Goal: Task Accomplishment & Management: Complete application form

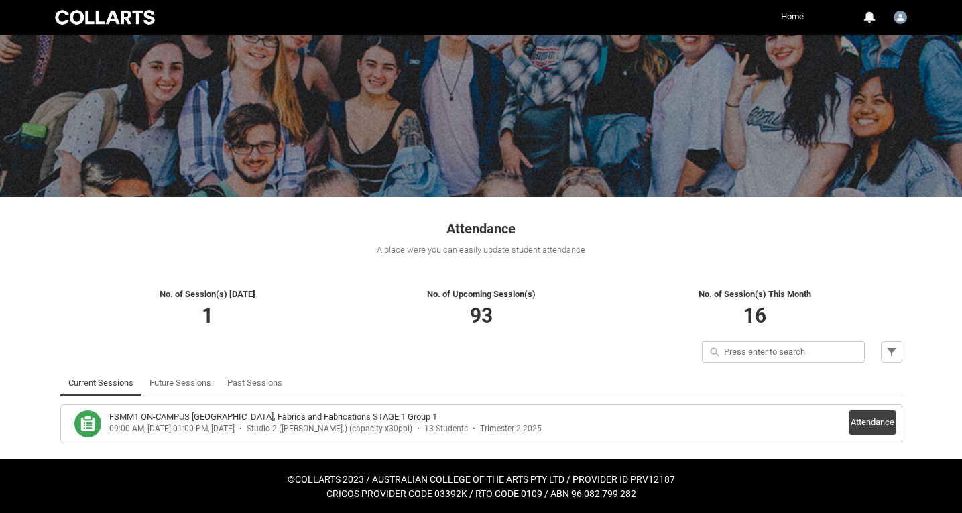
scroll to position [53, 0]
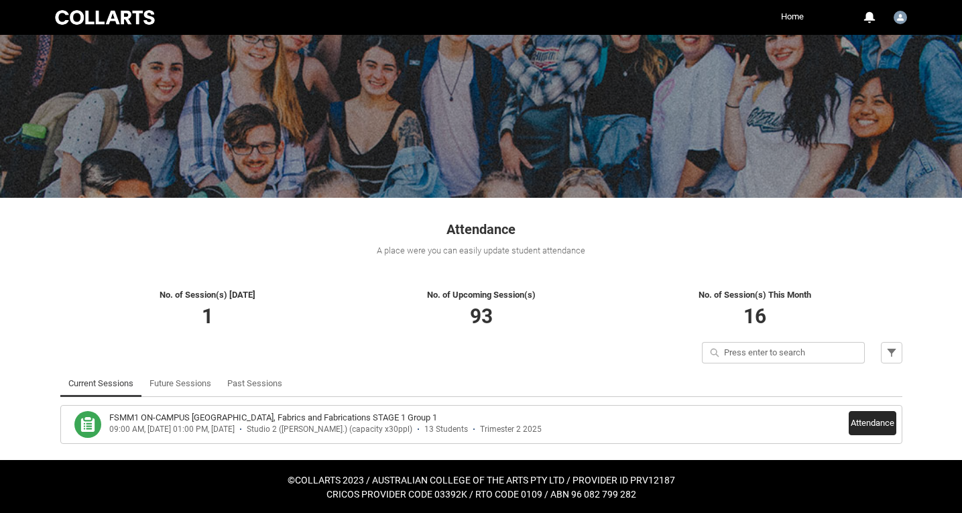
click at [878, 421] on button "Attendance" at bounding box center [873, 423] width 48 height 24
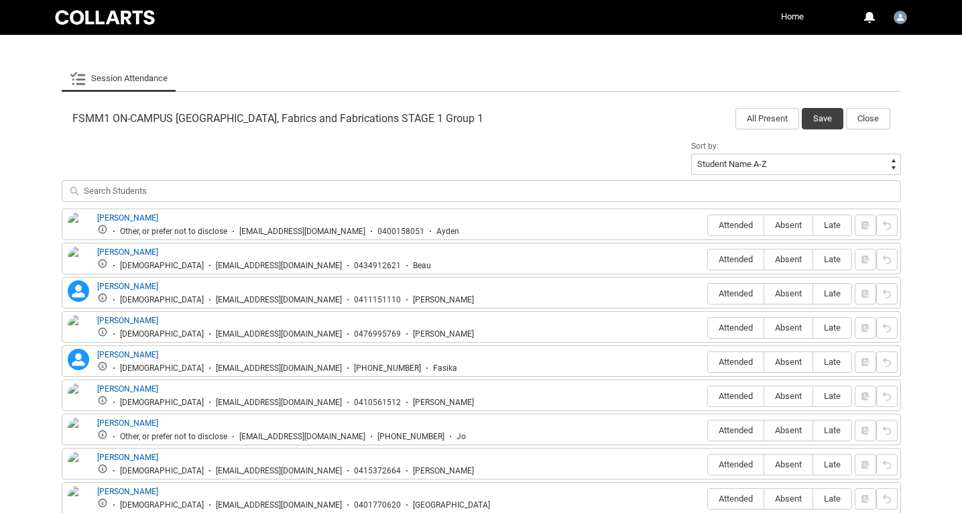
scroll to position [374, 0]
click at [757, 119] on button "All Present" at bounding box center [768, 118] width 64 height 21
radio input "true"
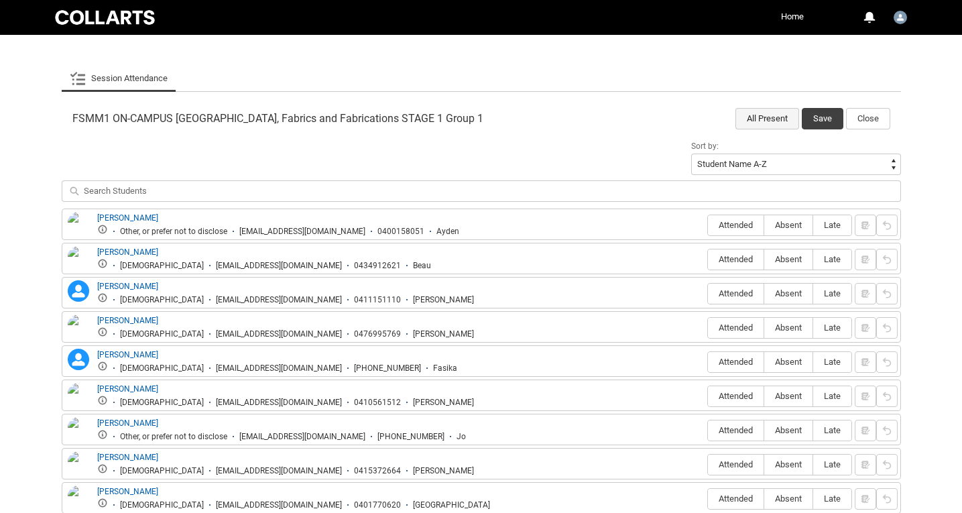
radio input "true"
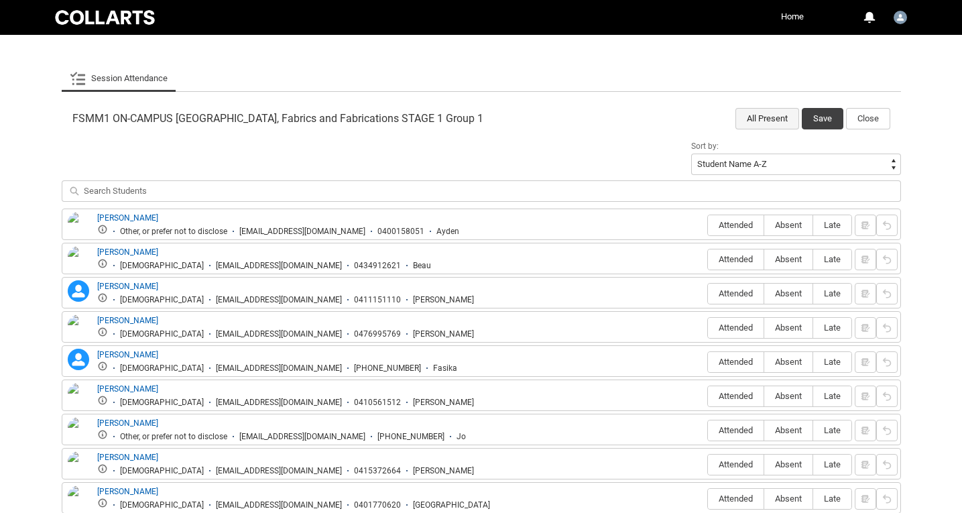
radio input "true"
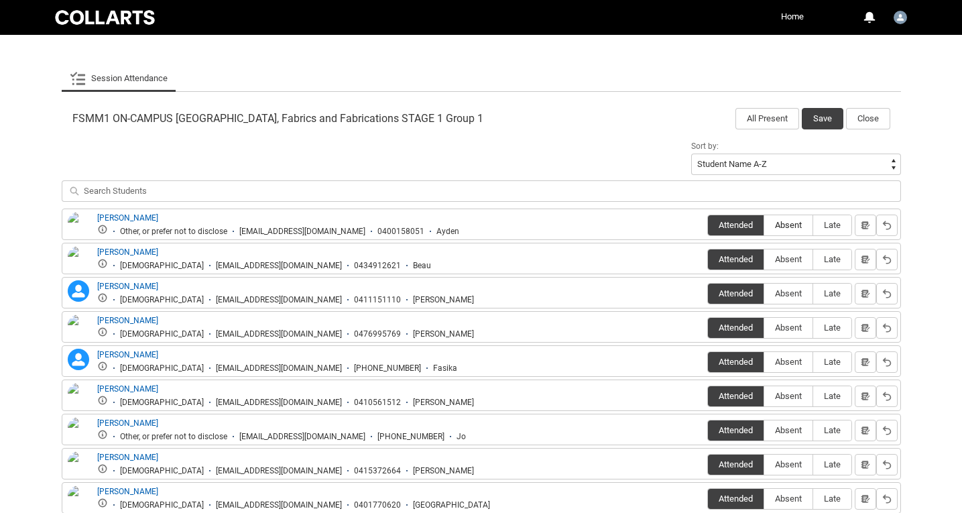
click at [795, 219] on label "Absent" at bounding box center [788, 225] width 48 height 21
click at [764, 225] on input "Absent" at bounding box center [764, 225] width 1 height 1
type lightning-radio-group "Absent"
radio input "true"
click at [788, 259] on span "Absent" at bounding box center [788, 259] width 48 height 10
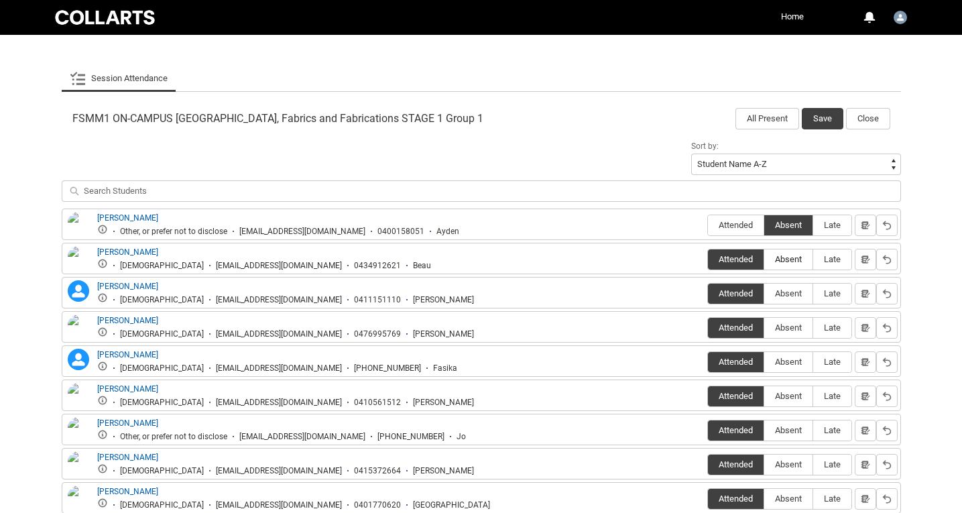
click at [764, 259] on input "Absent" at bounding box center [764, 259] width 1 height 1
type lightning-radio-group "Absent"
radio input "true"
click at [791, 327] on span "Absent" at bounding box center [788, 328] width 48 height 10
click at [764, 327] on input "Absent" at bounding box center [764, 327] width 1 height 1
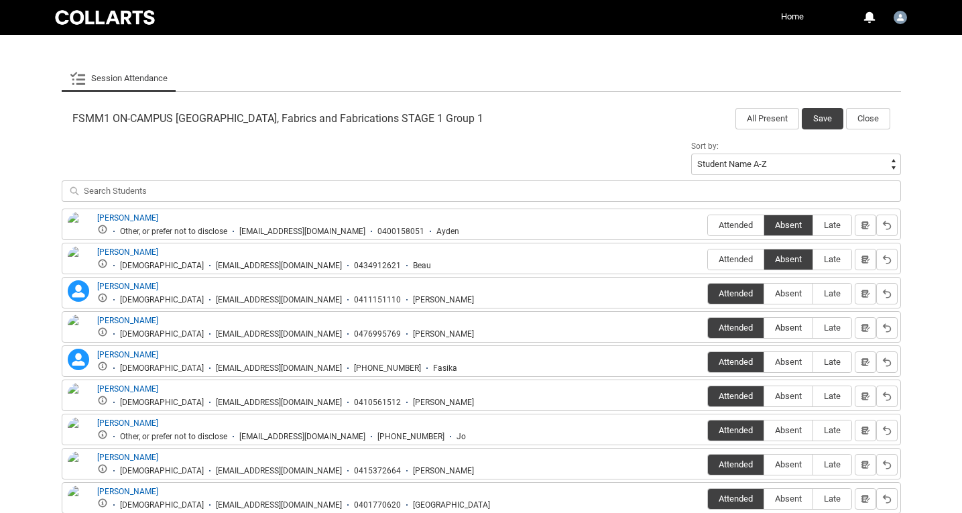
type lightning-radio-group "Absent"
radio input "true"
click at [785, 361] on span "Absent" at bounding box center [788, 362] width 48 height 10
click at [764, 361] on input "Absent" at bounding box center [764, 361] width 1 height 1
type lightning-radio-group "Absent"
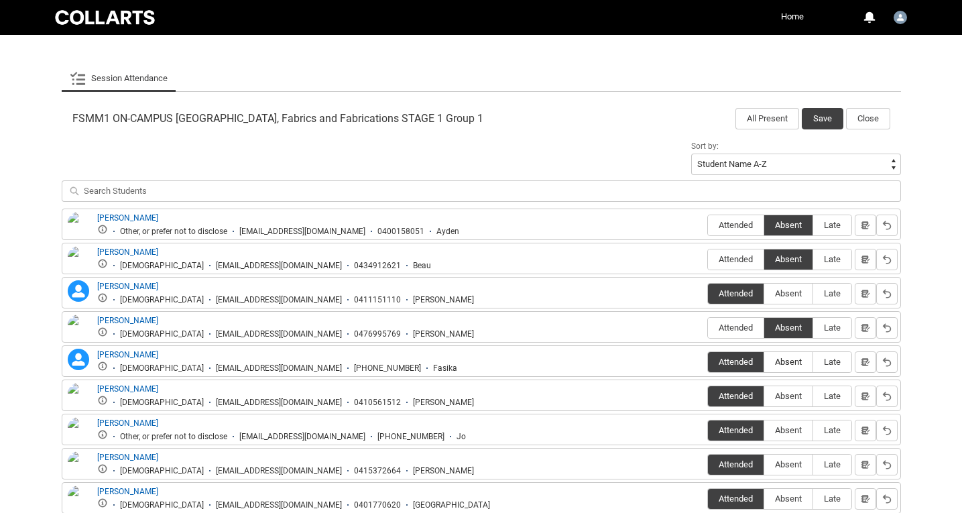
radio input "true"
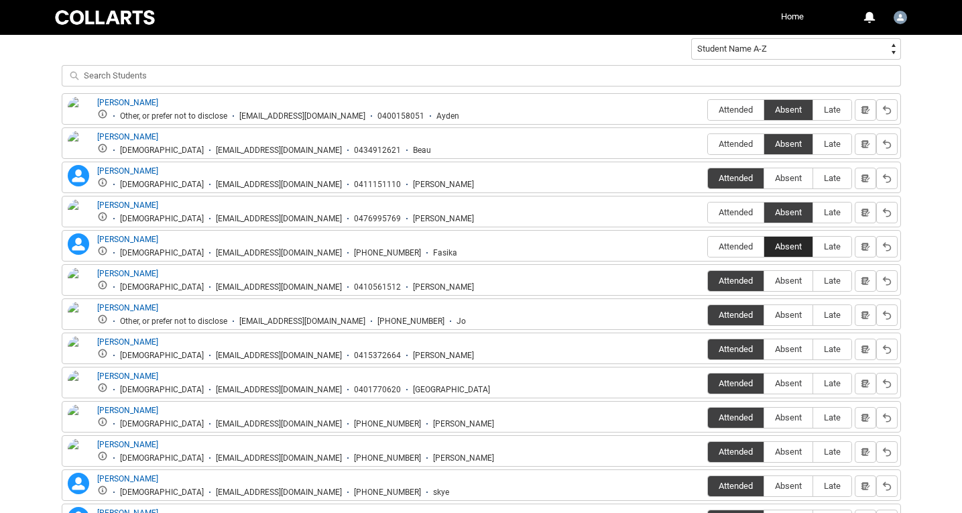
scroll to position [490, 0]
click at [786, 349] on span "Absent" at bounding box center [788, 348] width 48 height 10
click at [764, 349] on input "Absent" at bounding box center [764, 348] width 1 height 1
type lightning-radio-group "Absent"
radio input "true"
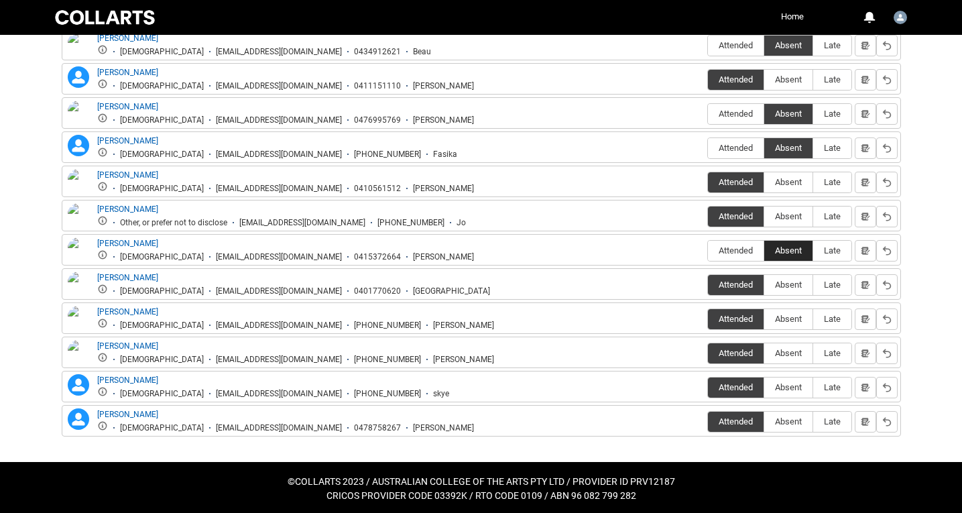
scroll to position [589, 0]
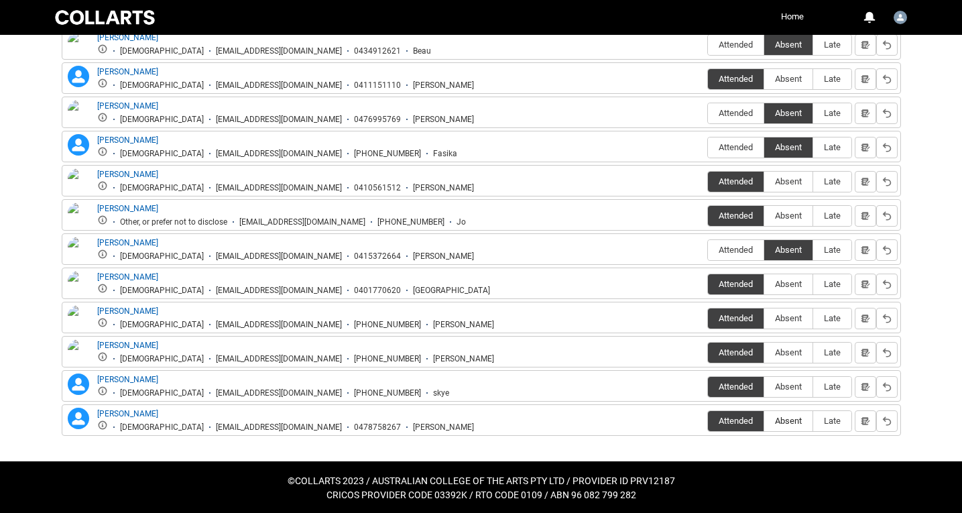
click at [790, 420] on span "Absent" at bounding box center [788, 421] width 48 height 10
click at [764, 420] on input "Absent" at bounding box center [764, 420] width 1 height 1
type lightning-radio-group "Absent"
radio input "true"
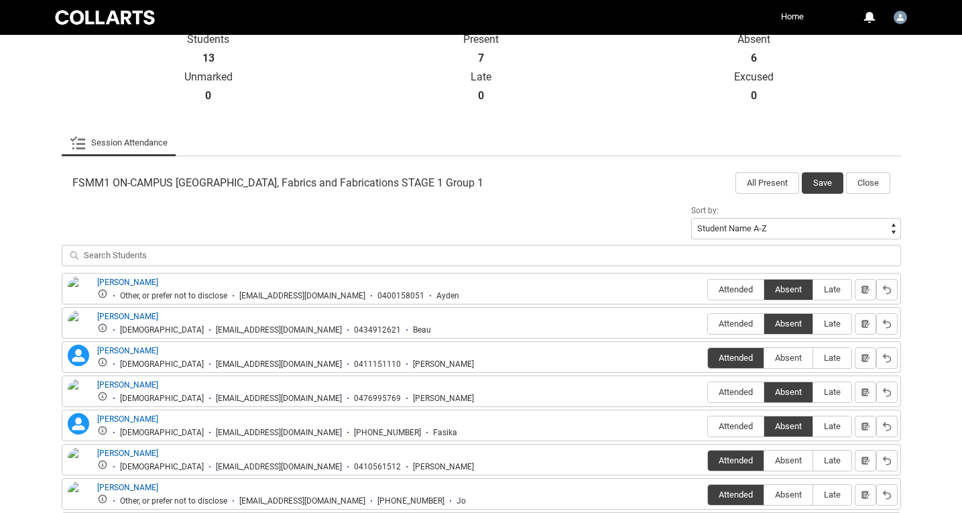
scroll to position [314, 0]
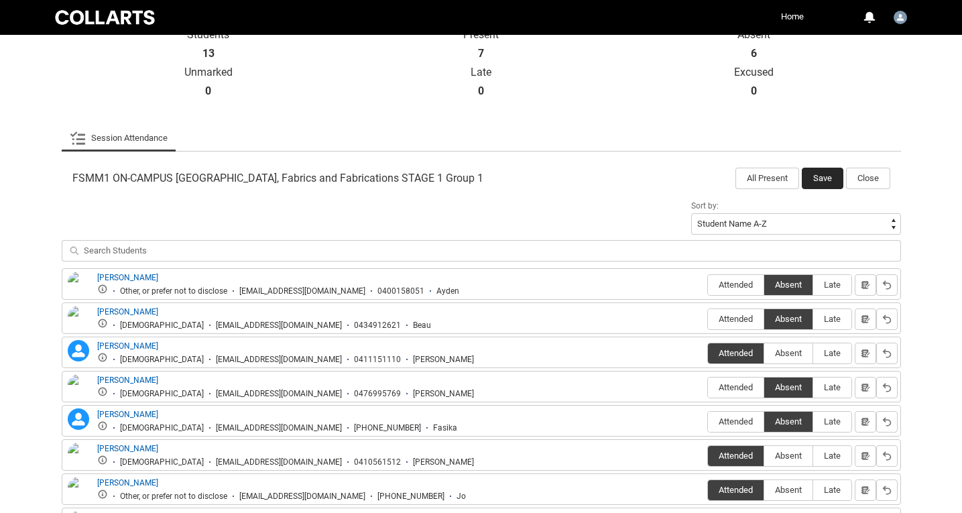
click at [819, 178] on button "Save" at bounding box center [823, 178] width 42 height 21
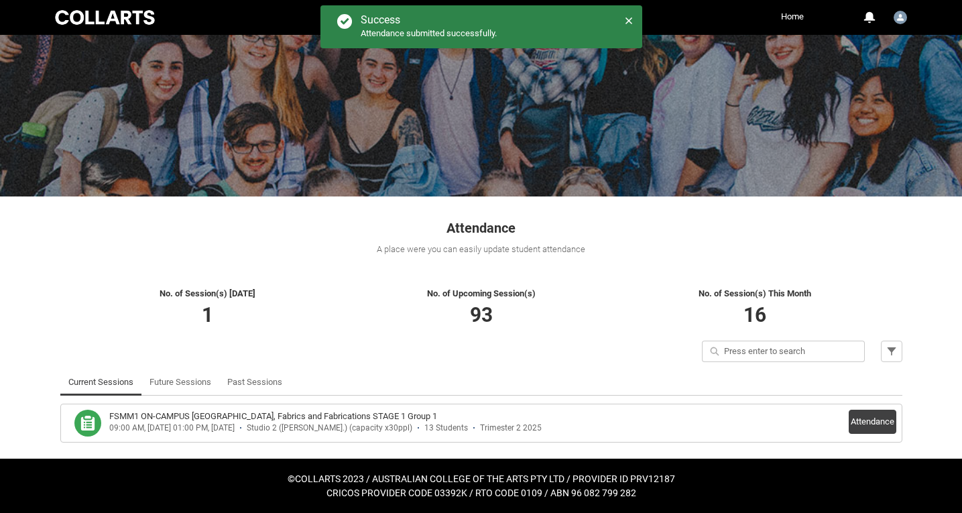
scroll to position [53, 0]
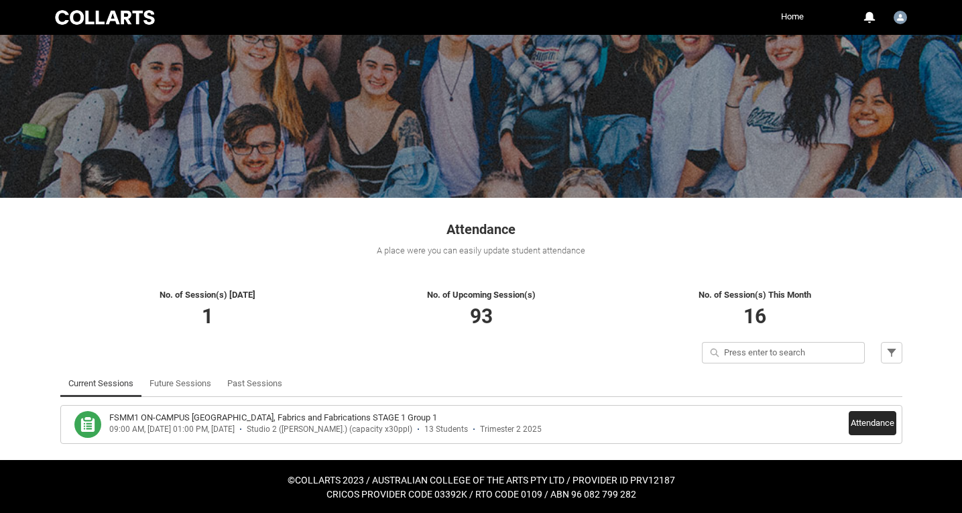
click at [876, 423] on button "Attendance" at bounding box center [873, 423] width 48 height 24
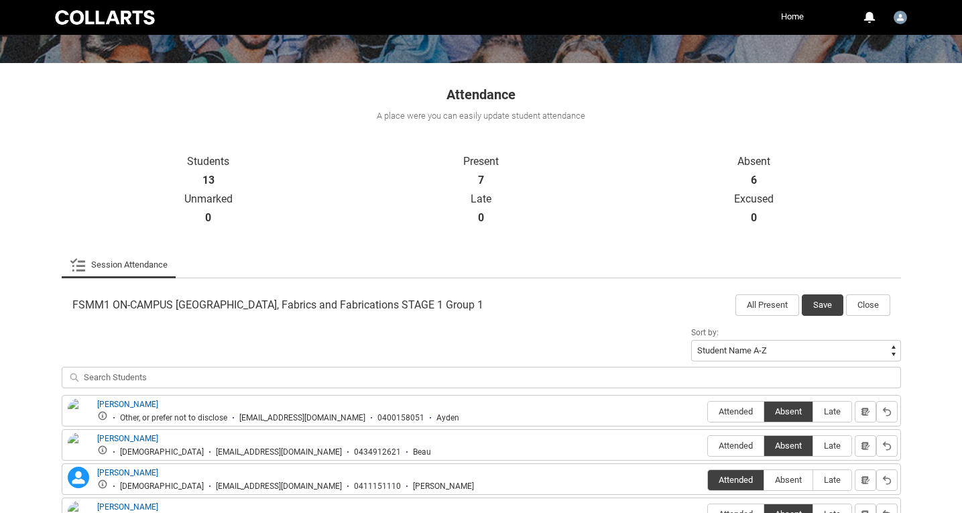
scroll to position [221, 0]
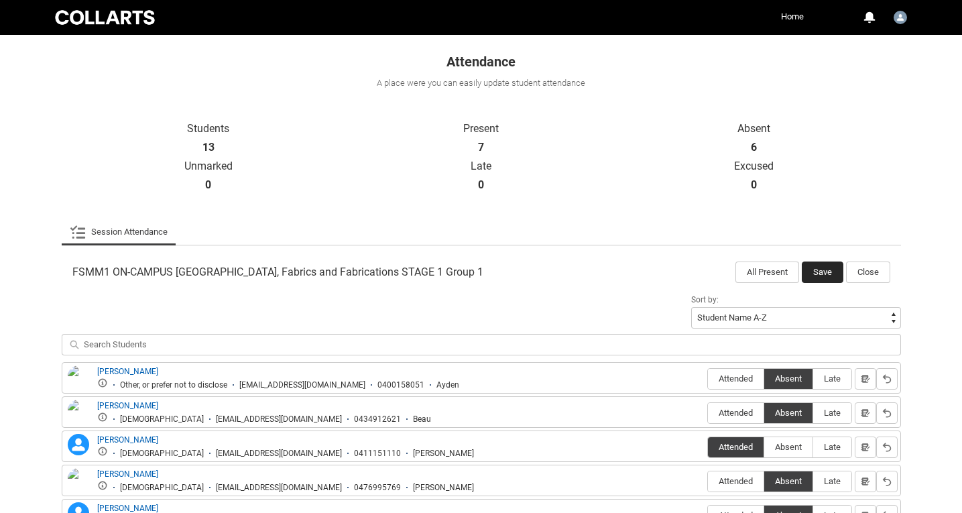
click at [833, 274] on button "Save" at bounding box center [823, 271] width 42 height 21
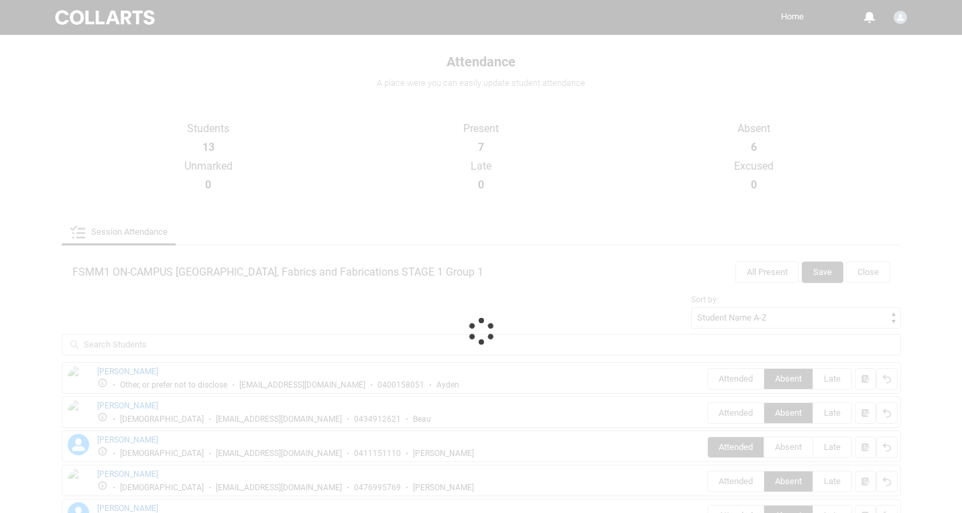
scroll to position [53, 0]
